Goal: Find contact information: Find contact information

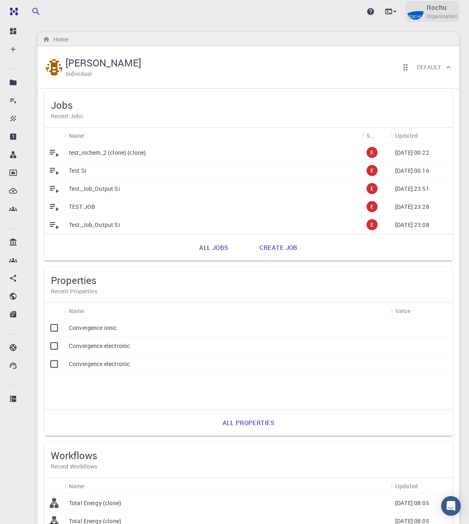
click at [423, 14] on img at bounding box center [415, 11] width 16 height 16
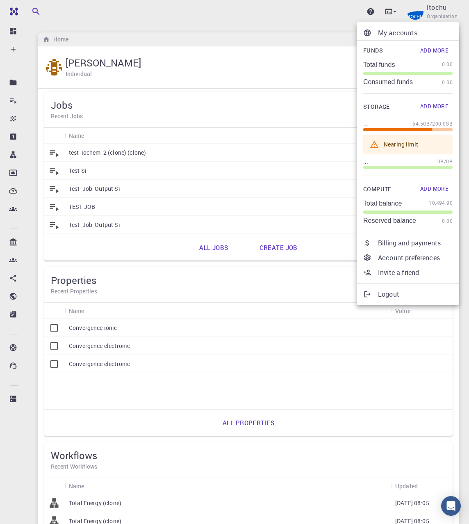
click at [423, 244] on p "Billing and payments" at bounding box center [415, 243] width 75 height 10
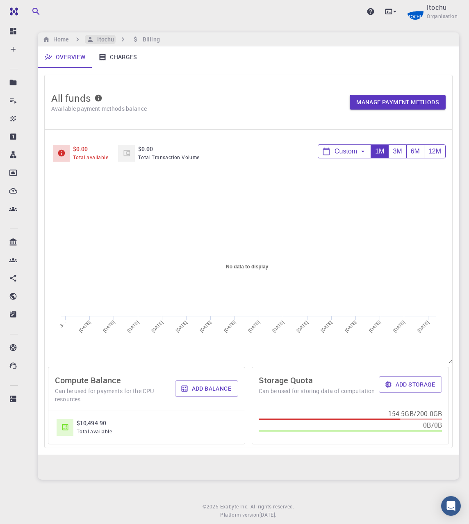
click at [110, 41] on h6 "Itochu" at bounding box center [104, 39] width 20 height 9
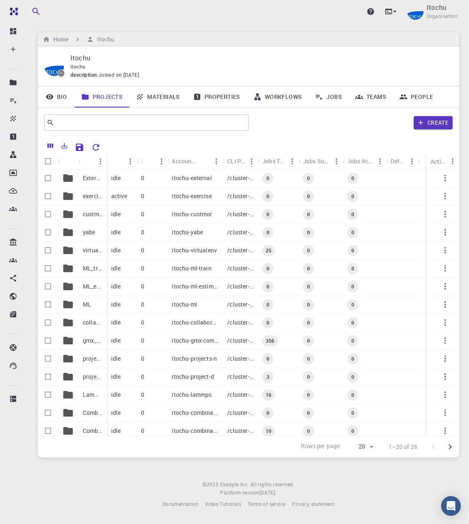
click at [422, 95] on link "People" at bounding box center [416, 96] width 47 height 21
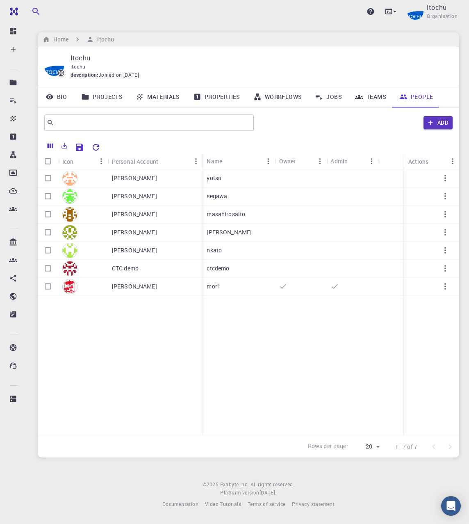
click at [443, 292] on button "button" at bounding box center [445, 286] width 20 height 20
click at [443, 287] on div at bounding box center [234, 262] width 469 height 524
click at [444, 249] on icon "button" at bounding box center [445, 250] width 10 height 10
click at [445, 258] on span "Open" at bounding box center [450, 257] width 12 height 8
click at [447, 248] on icon "button" at bounding box center [445, 250] width 10 height 10
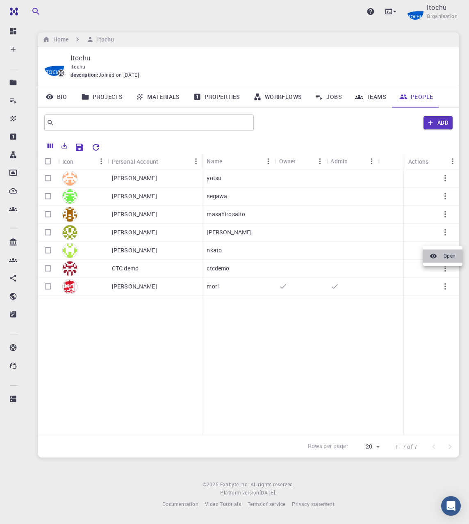
click at [445, 256] on span "Open" at bounding box center [450, 256] width 12 height 8
click at [152, 259] on div "[PERSON_NAME]" at bounding box center [155, 251] width 95 height 18
click at [143, 251] on p "[PERSON_NAME]" at bounding box center [134, 250] width 45 height 8
click at [53, 99] on icon at bounding box center [50, 97] width 8 height 8
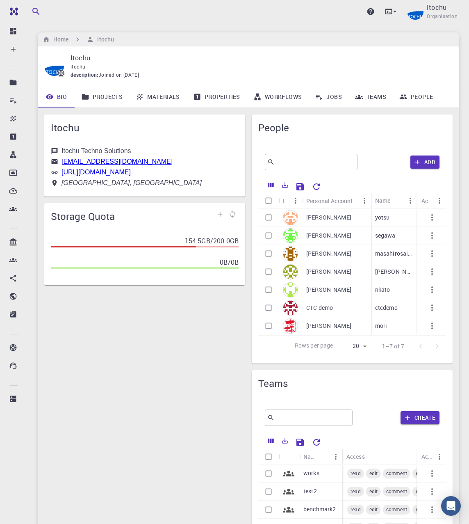
click at [124, 173] on link "[URL][DOMAIN_NAME]" at bounding box center [96, 172] width 69 height 7
